Goal: Find specific page/section: Find specific page/section

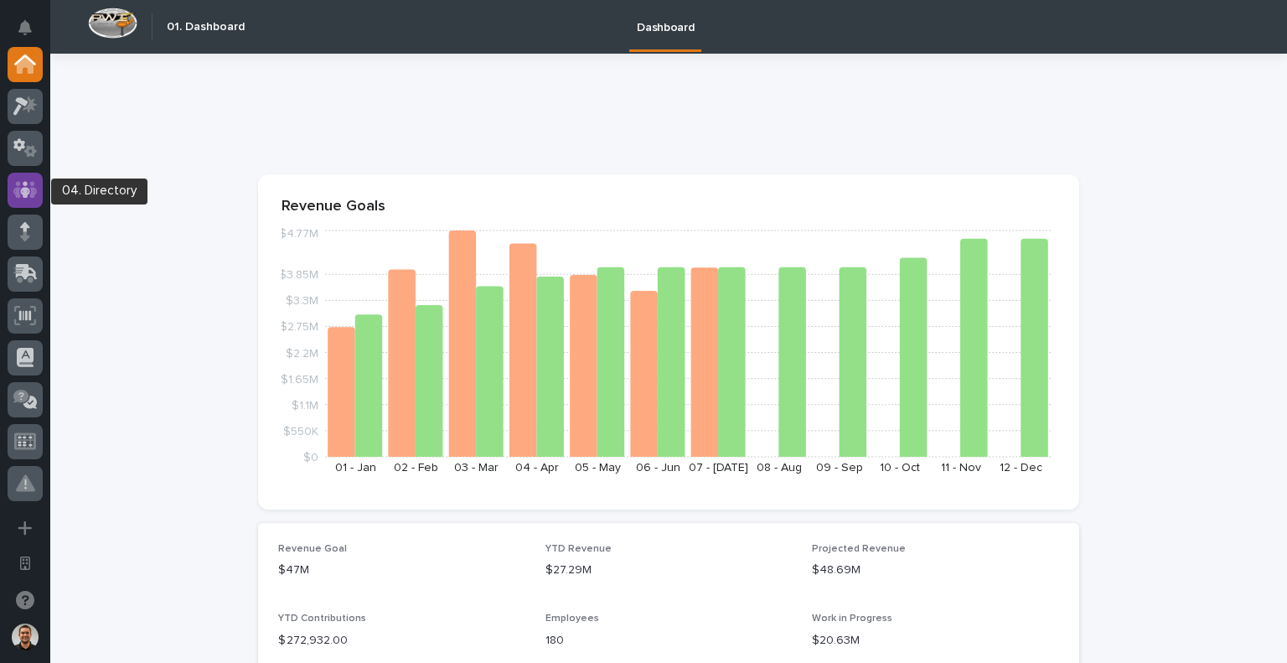
click at [26, 182] on icon at bounding box center [25, 189] width 10 height 17
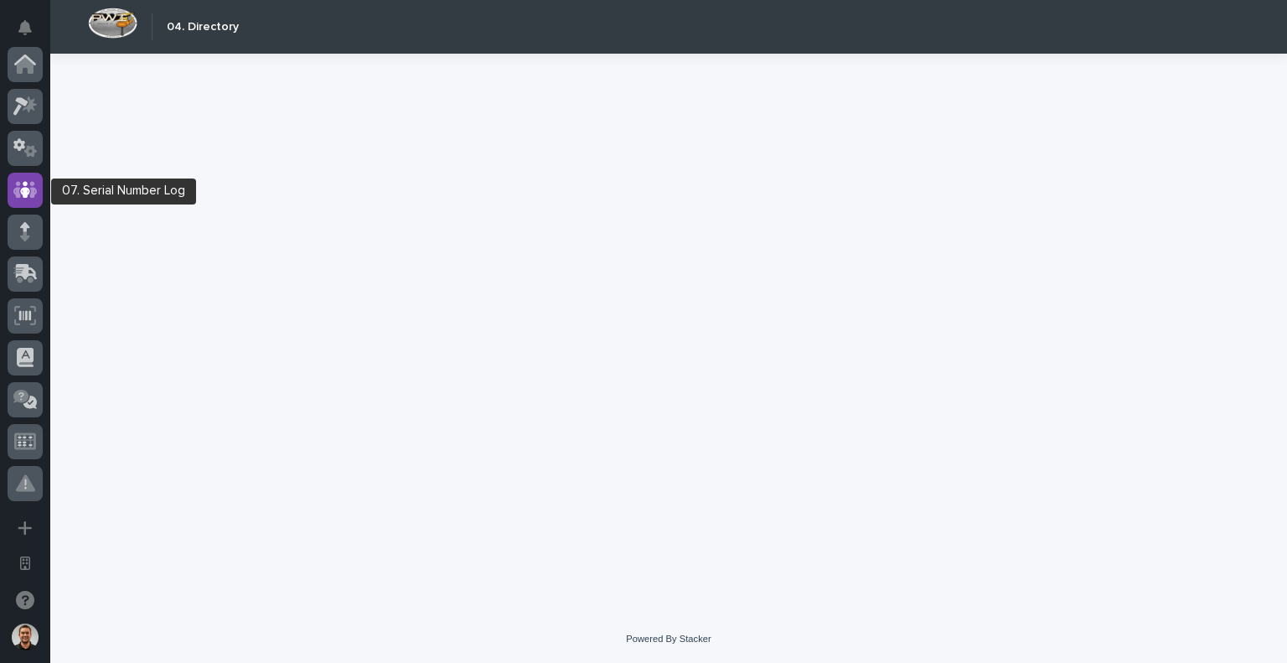
scroll to position [126, 0]
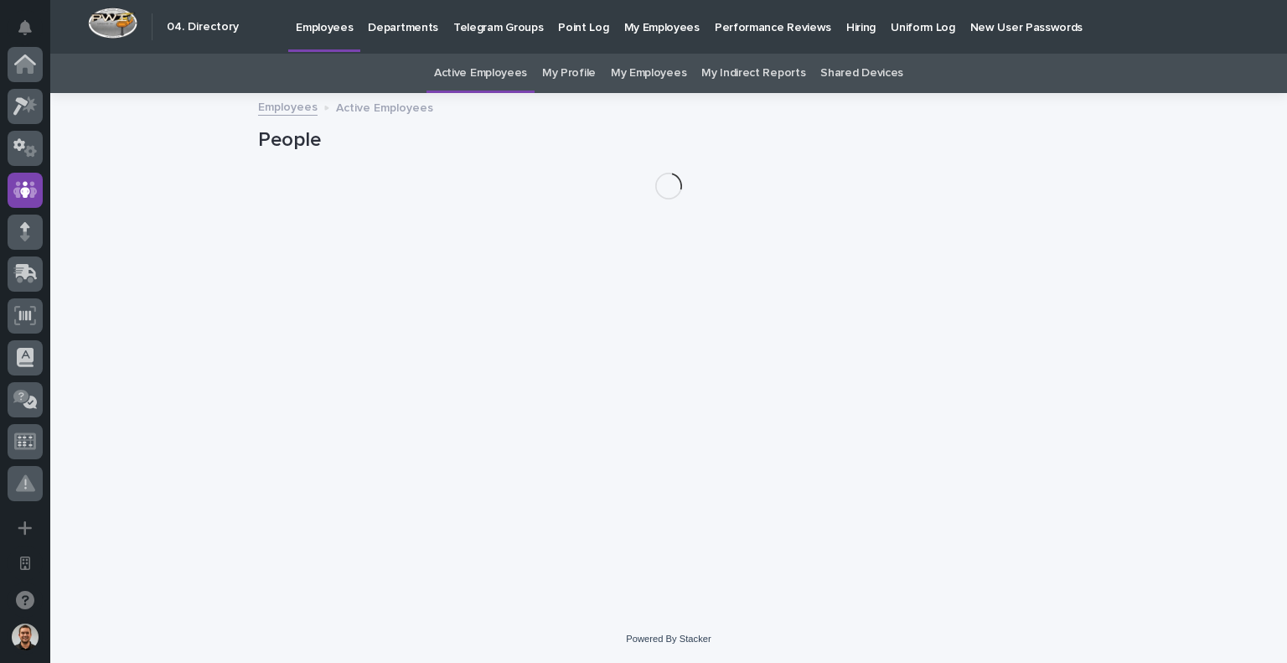
scroll to position [126, 0]
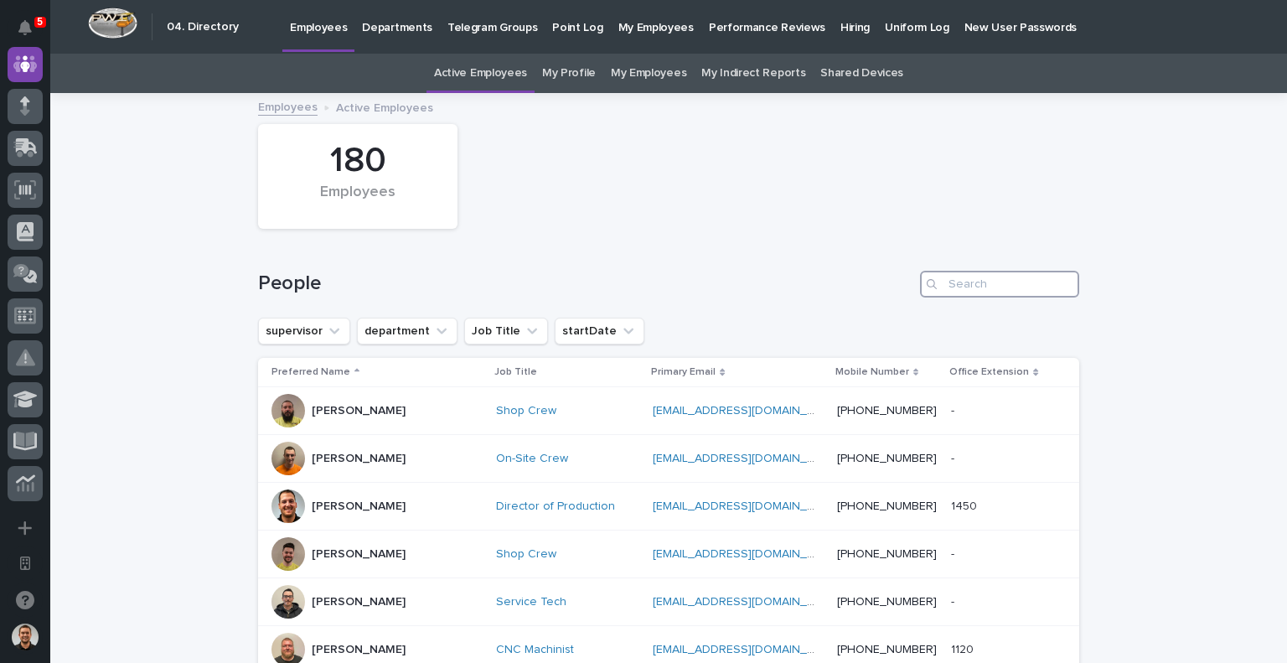
click at [985, 282] on input "Search" at bounding box center [999, 284] width 159 height 27
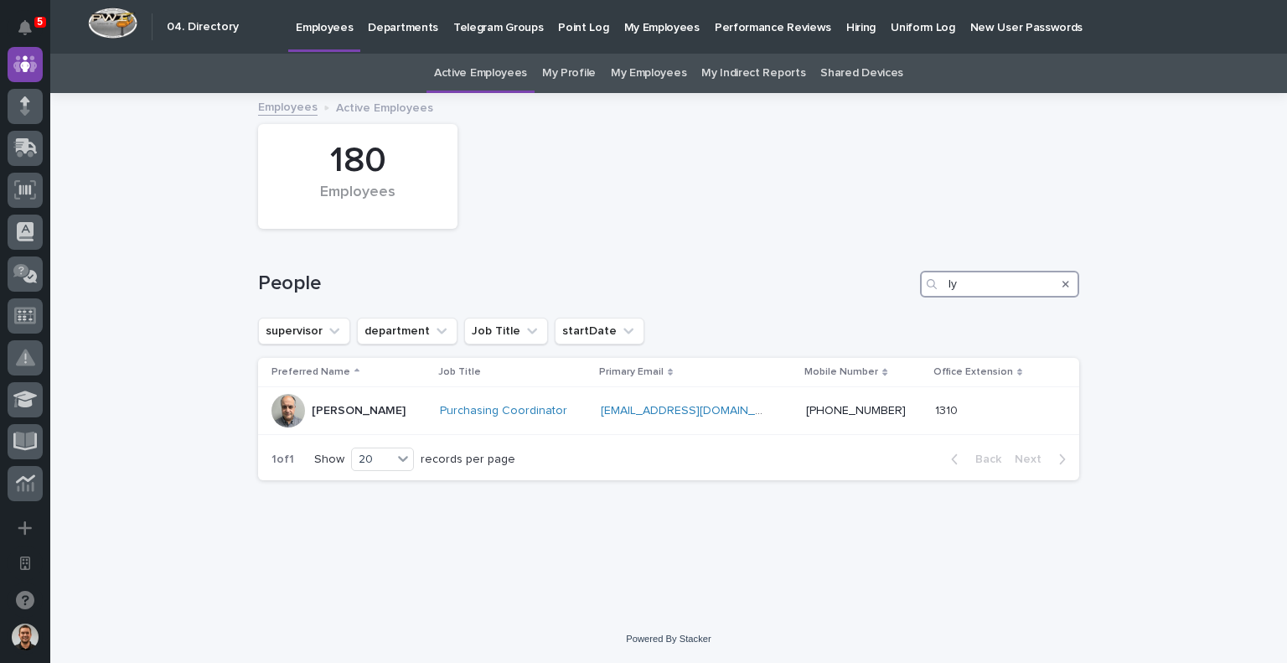
type input "l"
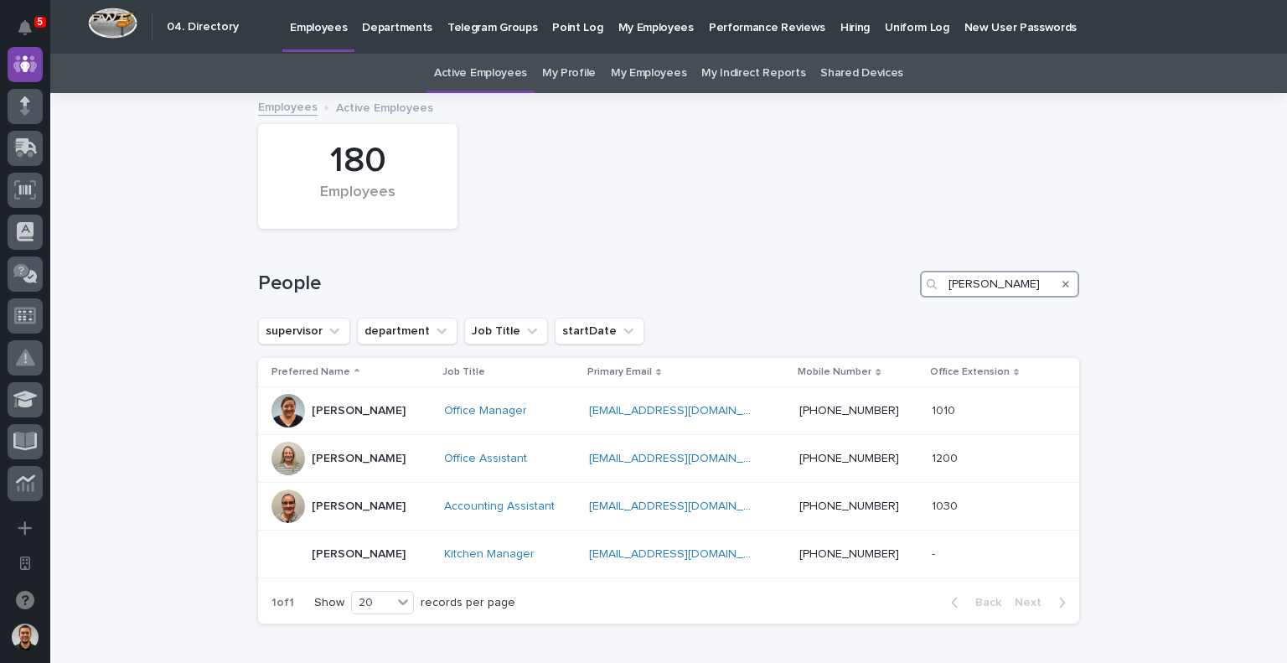
type input "[PERSON_NAME]"
